Goal: Transaction & Acquisition: Purchase product/service

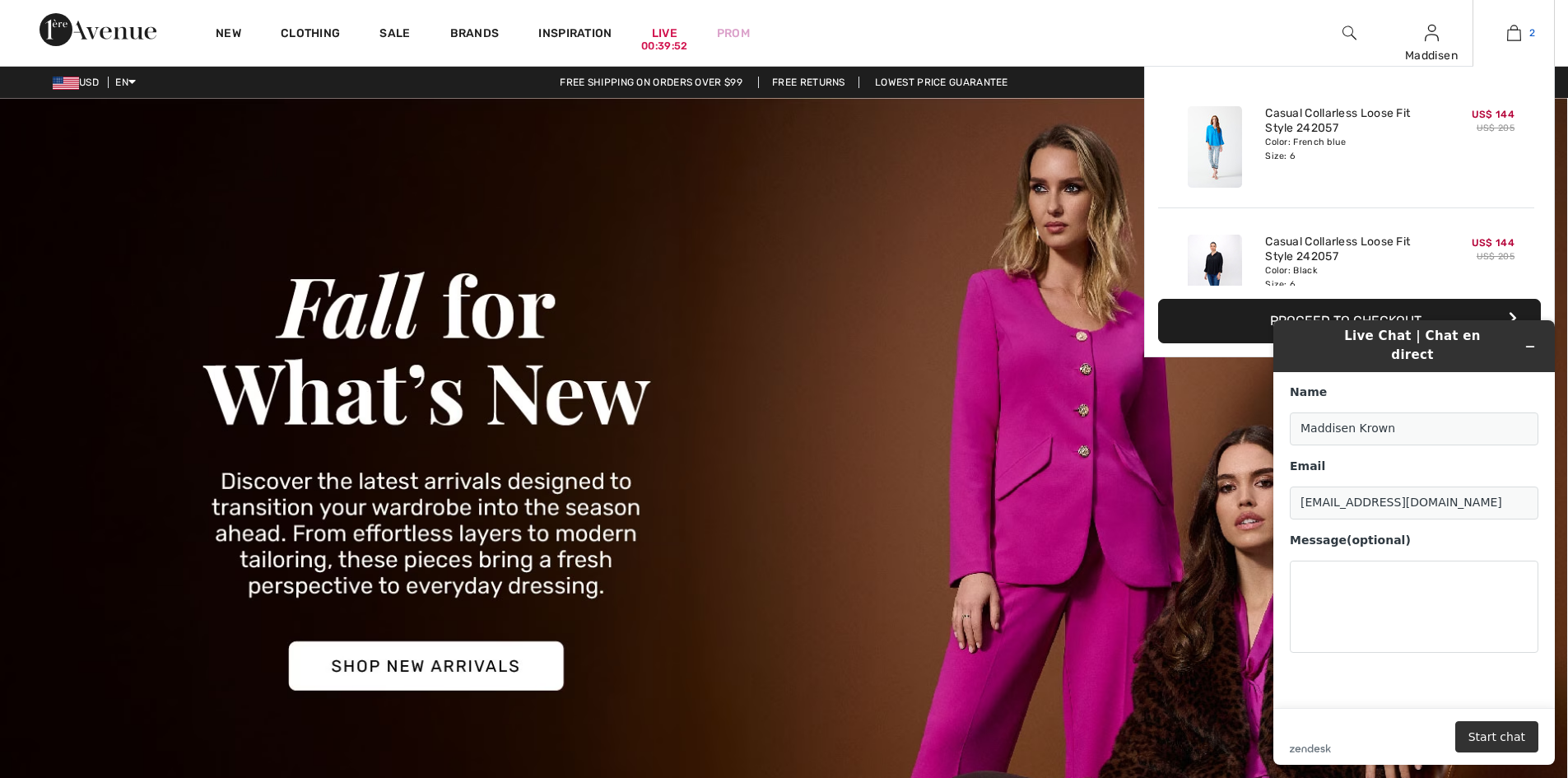
click at [1515, 41] on img at bounding box center [1513, 33] width 14 height 20
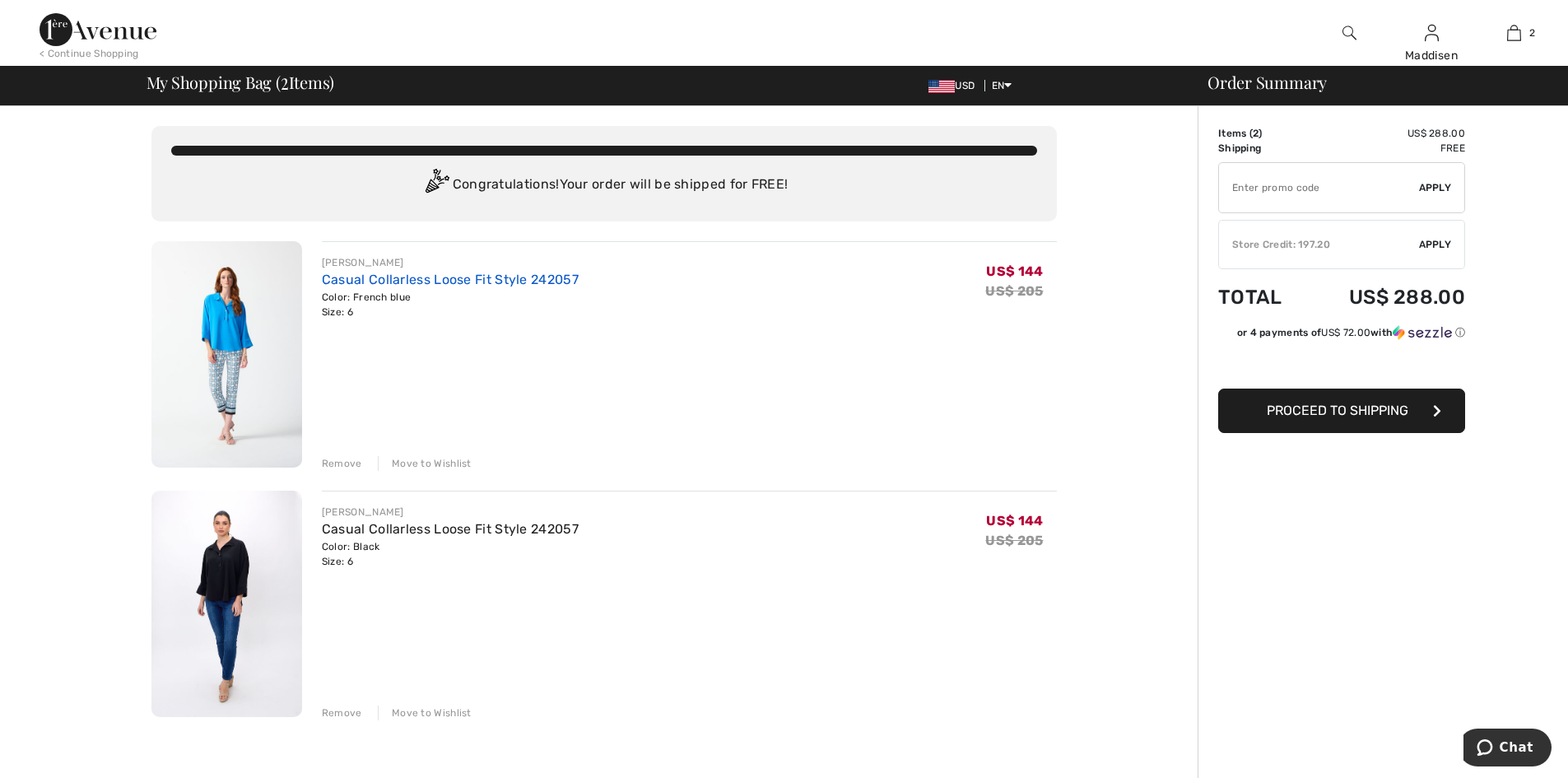
click at [325, 281] on link "Casual Collarless Loose Fit Style 242057" at bounding box center [450, 279] width 257 height 16
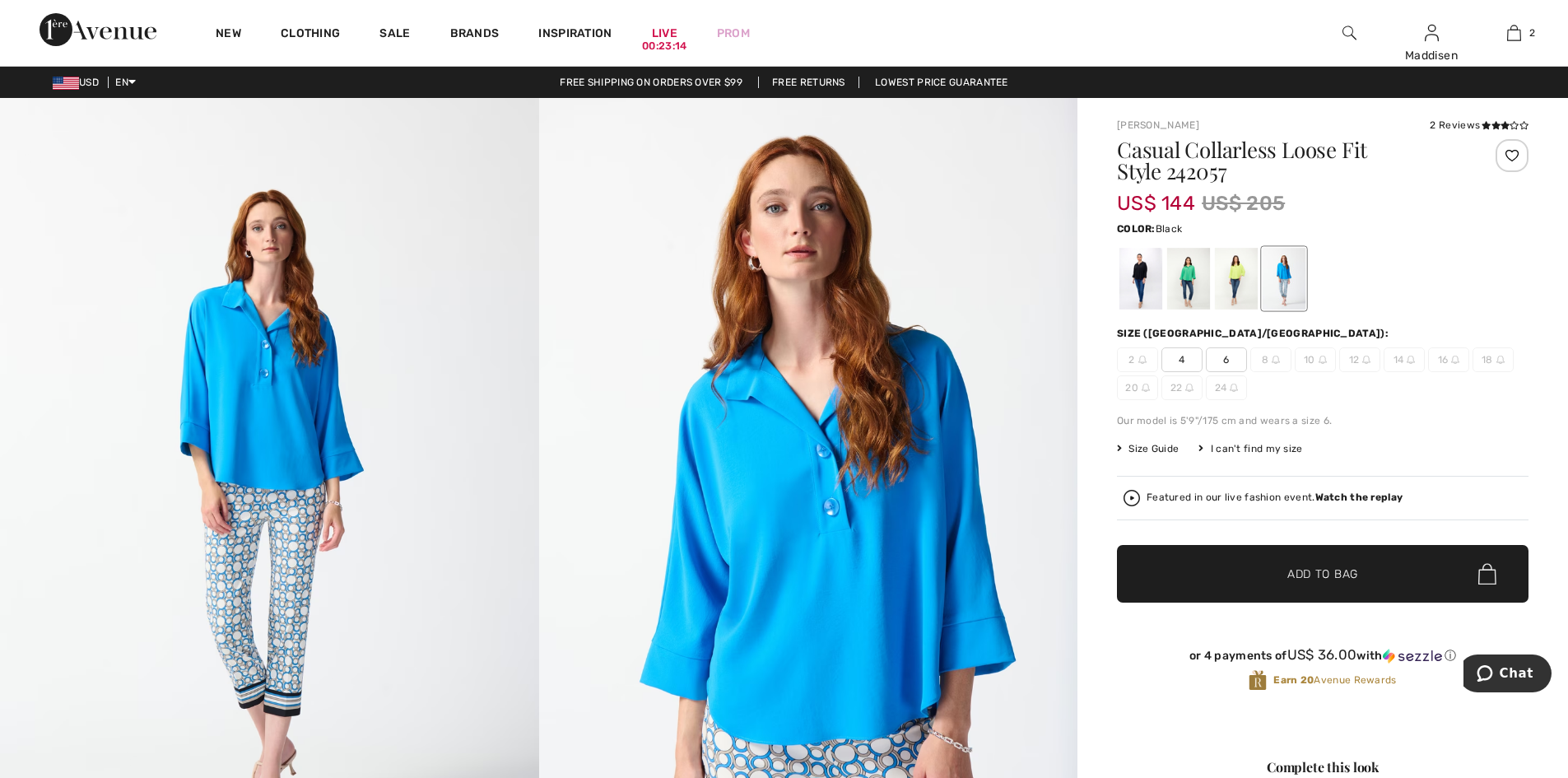
click at [1139, 276] on div at bounding box center [1141, 278] width 43 height 62
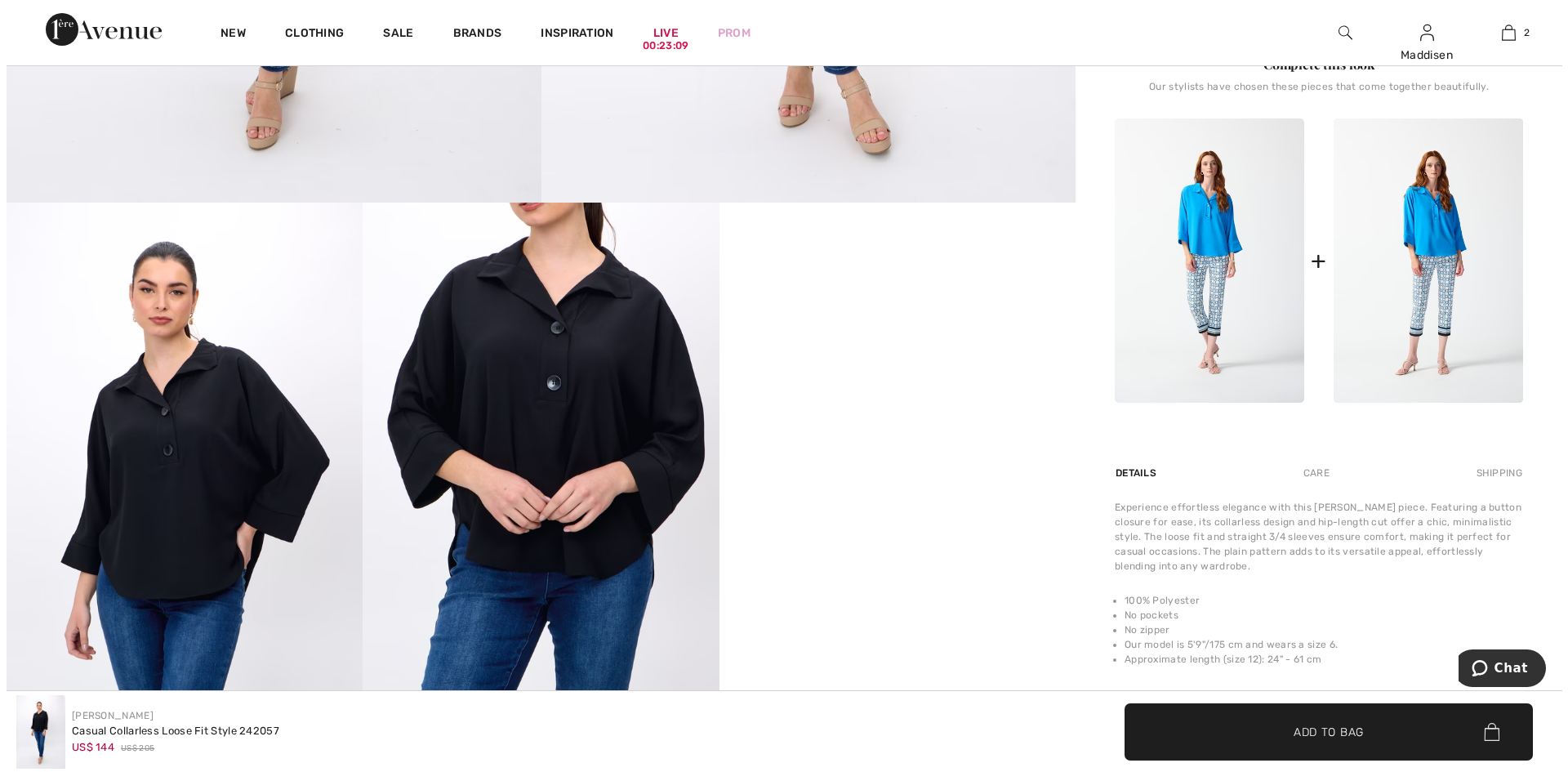
scroll to position [735, 0]
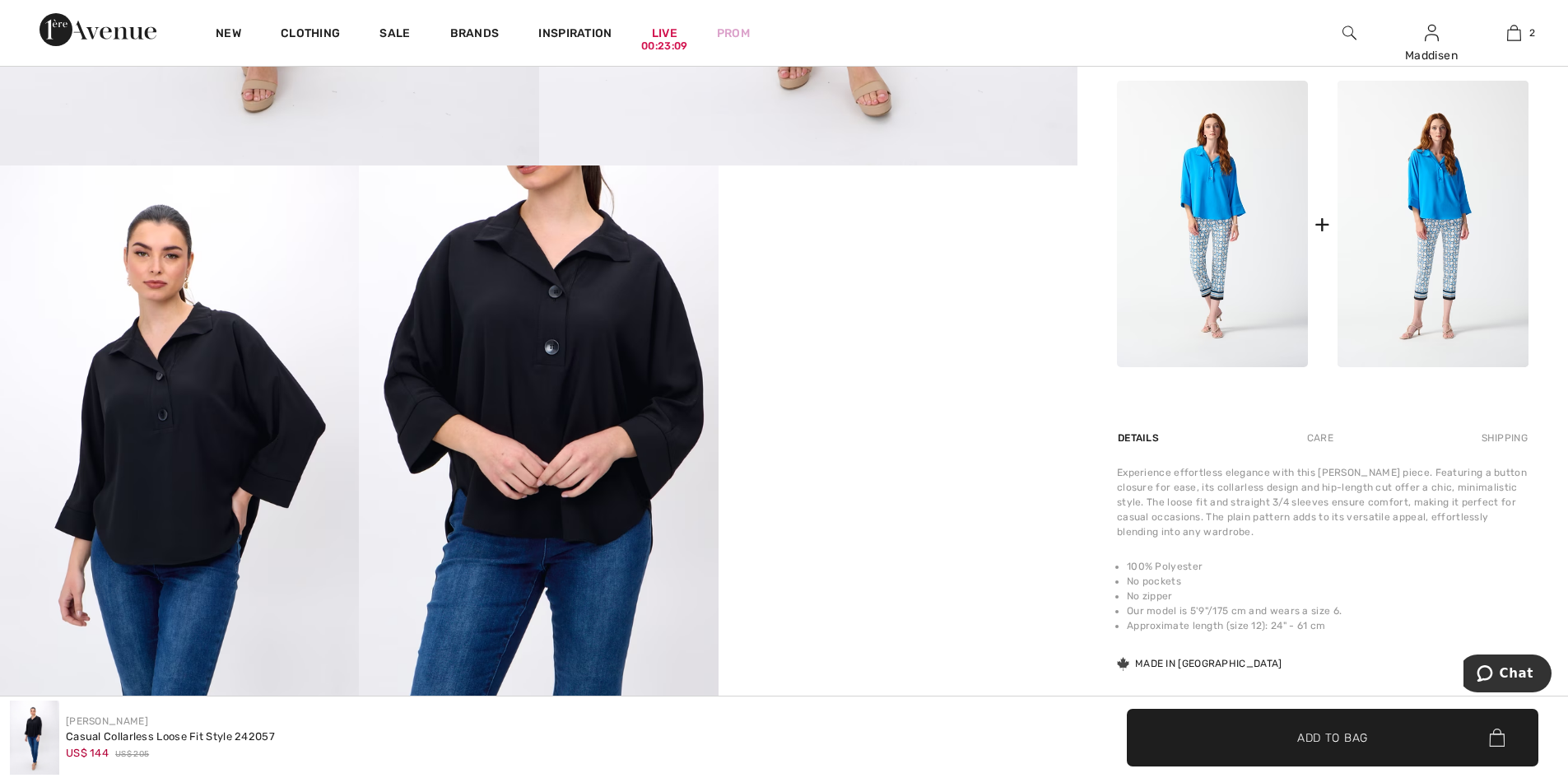
click at [491, 392] on img at bounding box center [539, 435] width 359 height 538
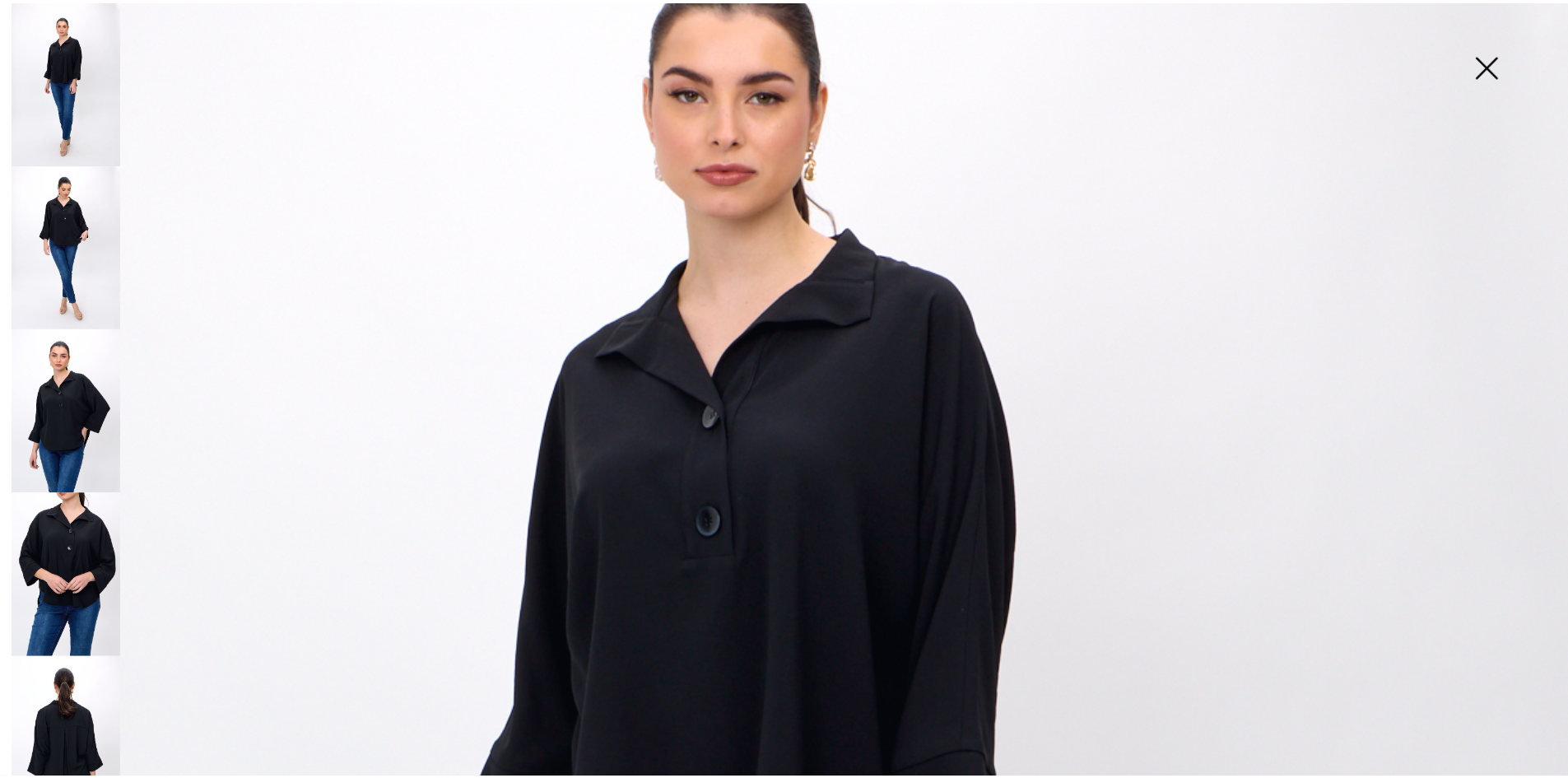
scroll to position [247, 0]
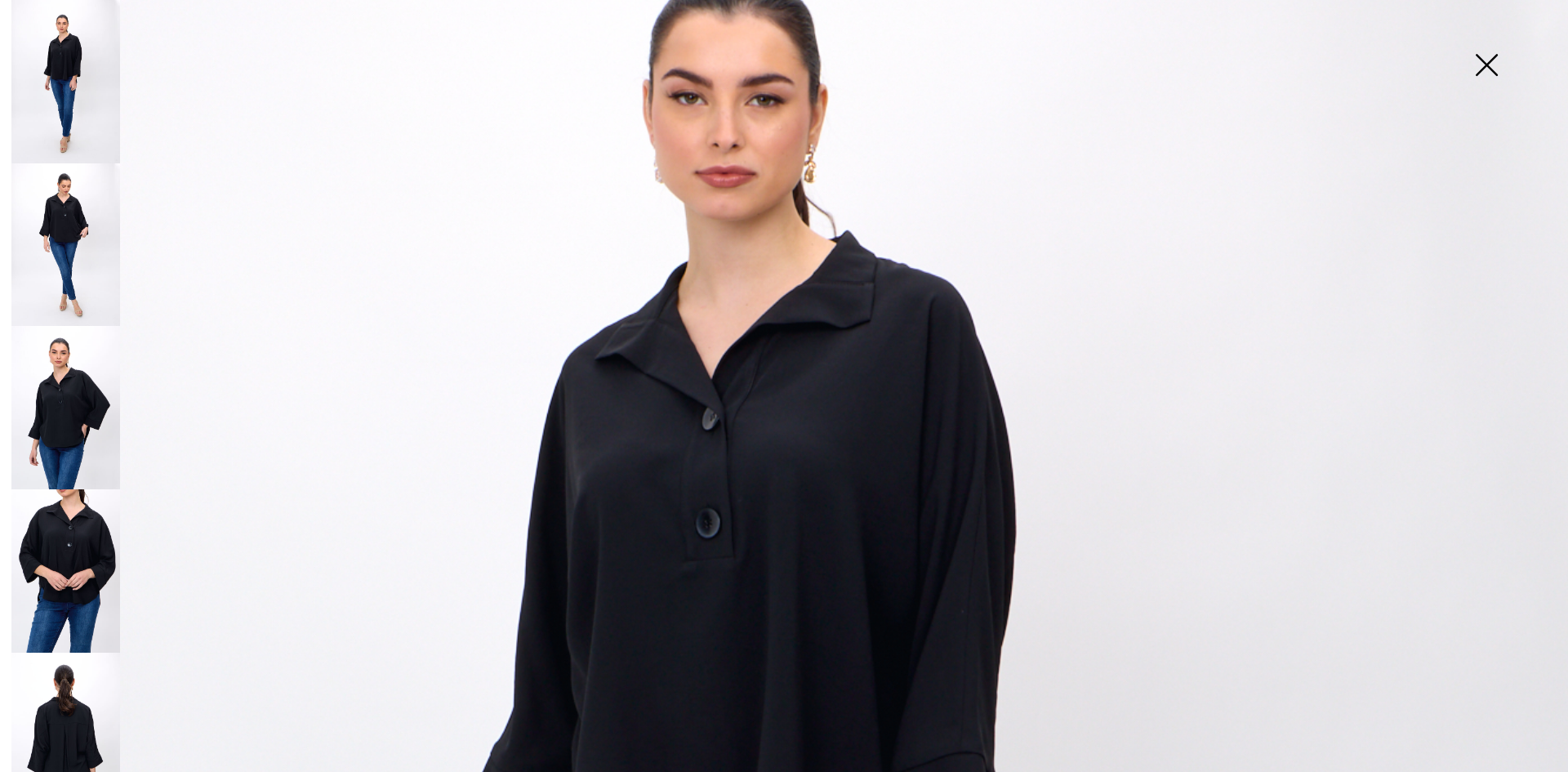
click at [1489, 71] on img at bounding box center [1485, 67] width 81 height 84
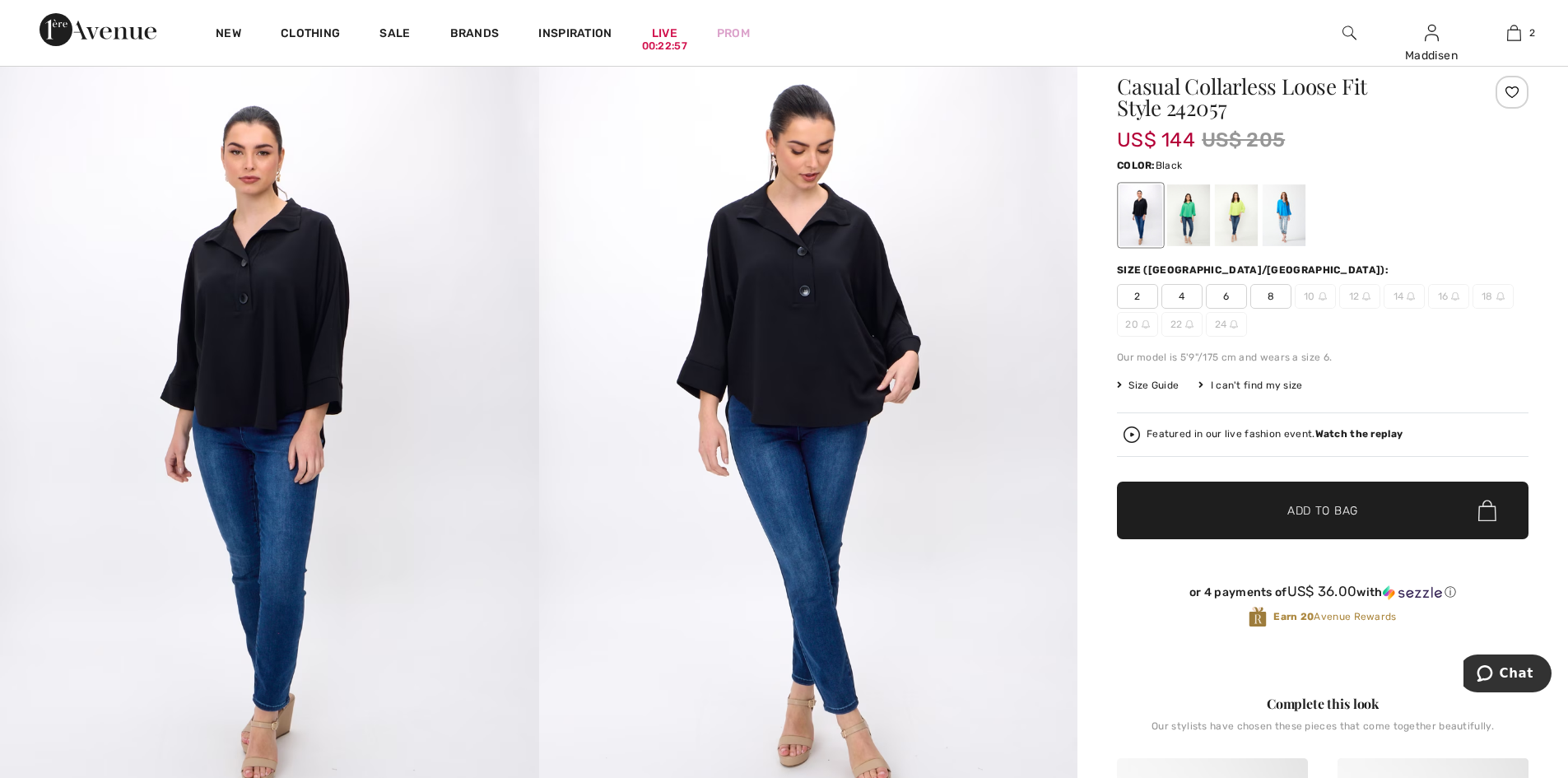
scroll to position [0, 0]
